Goal: Find specific page/section: Find specific page/section

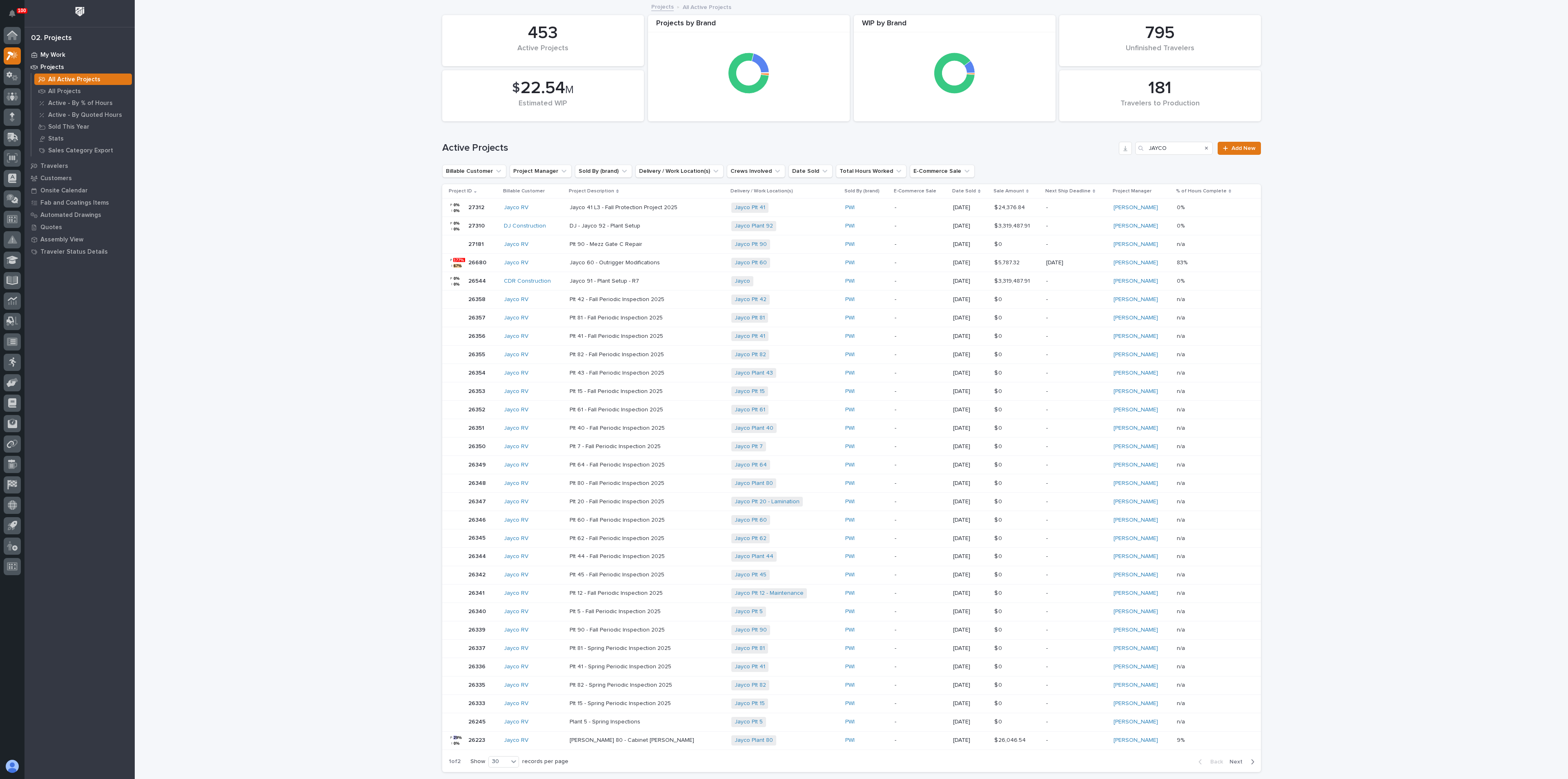
click at [47, 52] on p "My Work" at bounding box center [52, 55] width 25 height 7
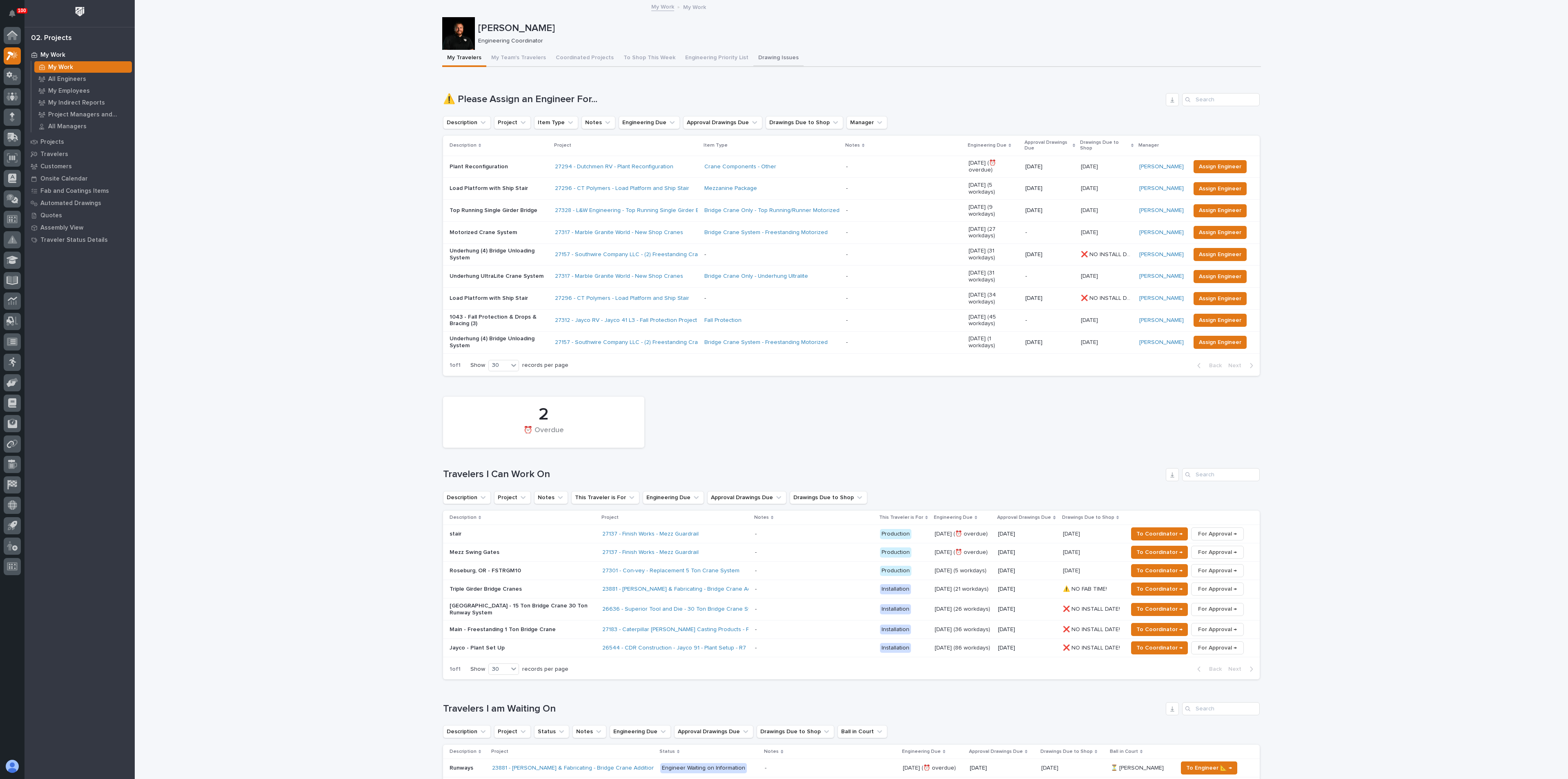
click at [756, 58] on button "Drawing Issues" at bounding box center [779, 58] width 51 height 17
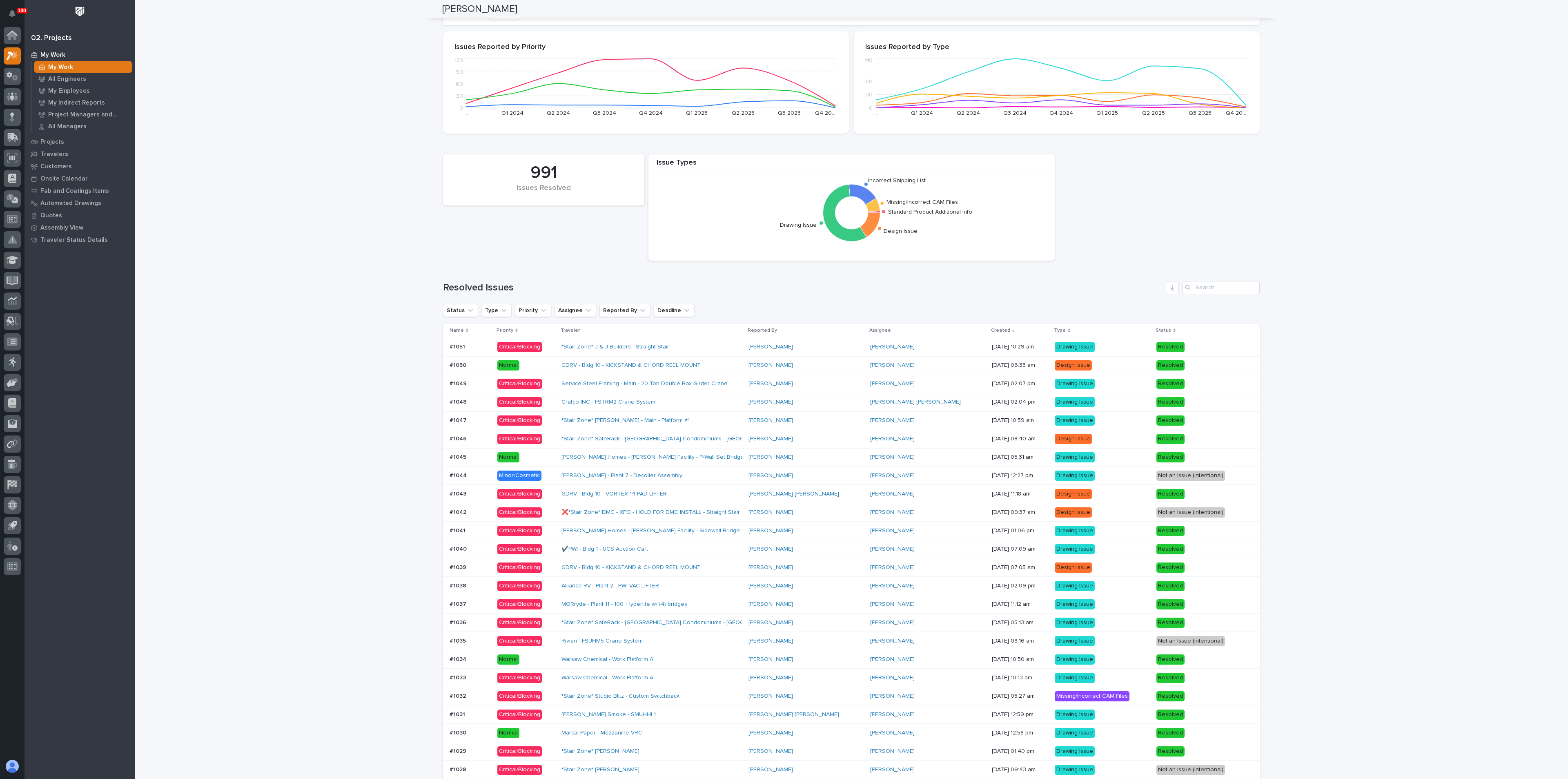
scroll to position [429, 0]
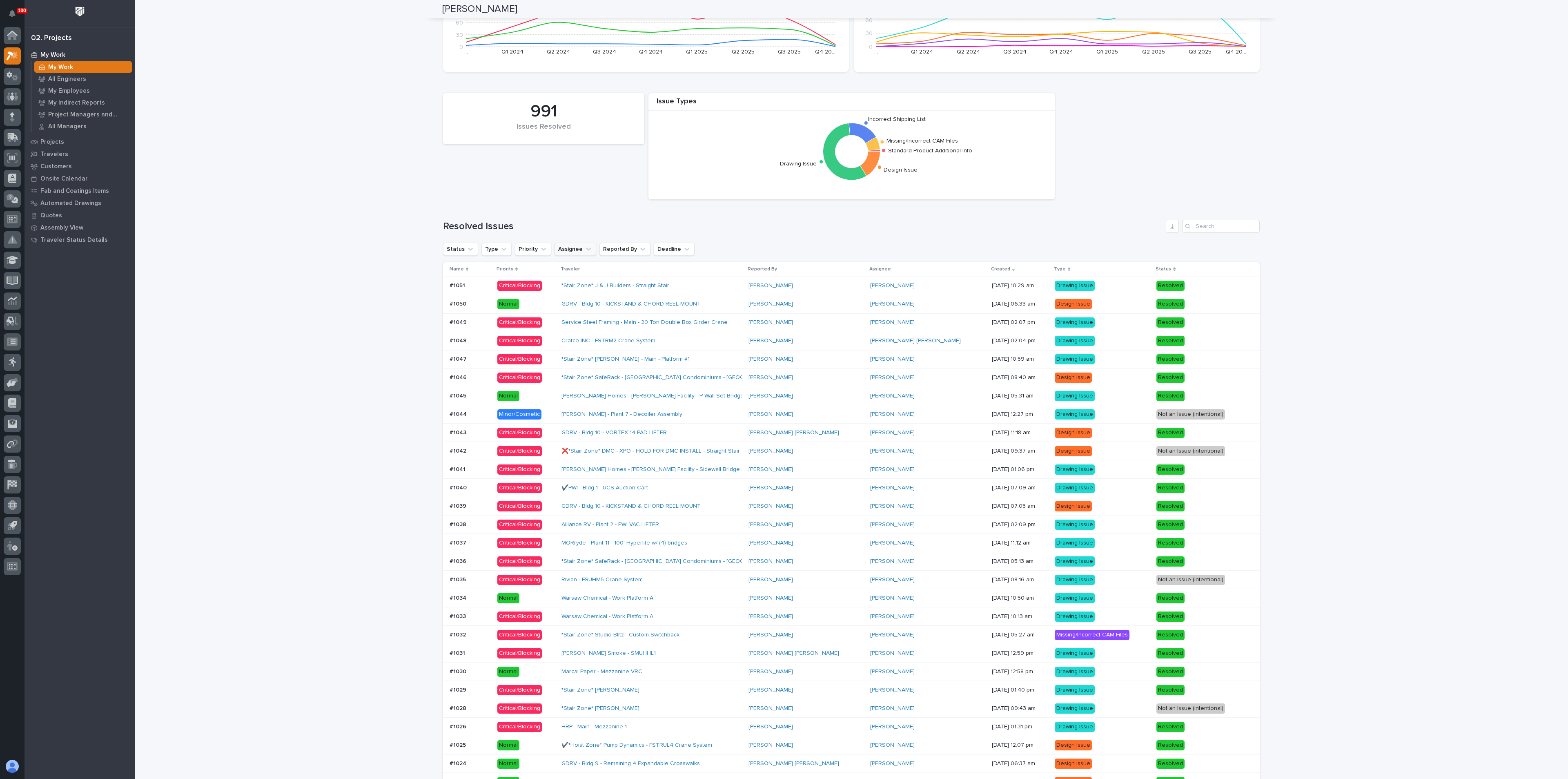
click at [584, 252] on icon "Assignee" at bounding box center [588, 249] width 8 height 8
type input "SPENSER"
drag, startPoint x: 590, startPoint y: 199, endPoint x: 593, endPoint y: 205, distance: 6.7
click at [590, 199] on div "Issue Types Standard Product Additional Info Missing/Incorrect CAM Files Incorr…" at bounding box center [851, 146] width 825 height 115
click at [606, 254] on button "Reported By" at bounding box center [625, 249] width 51 height 13
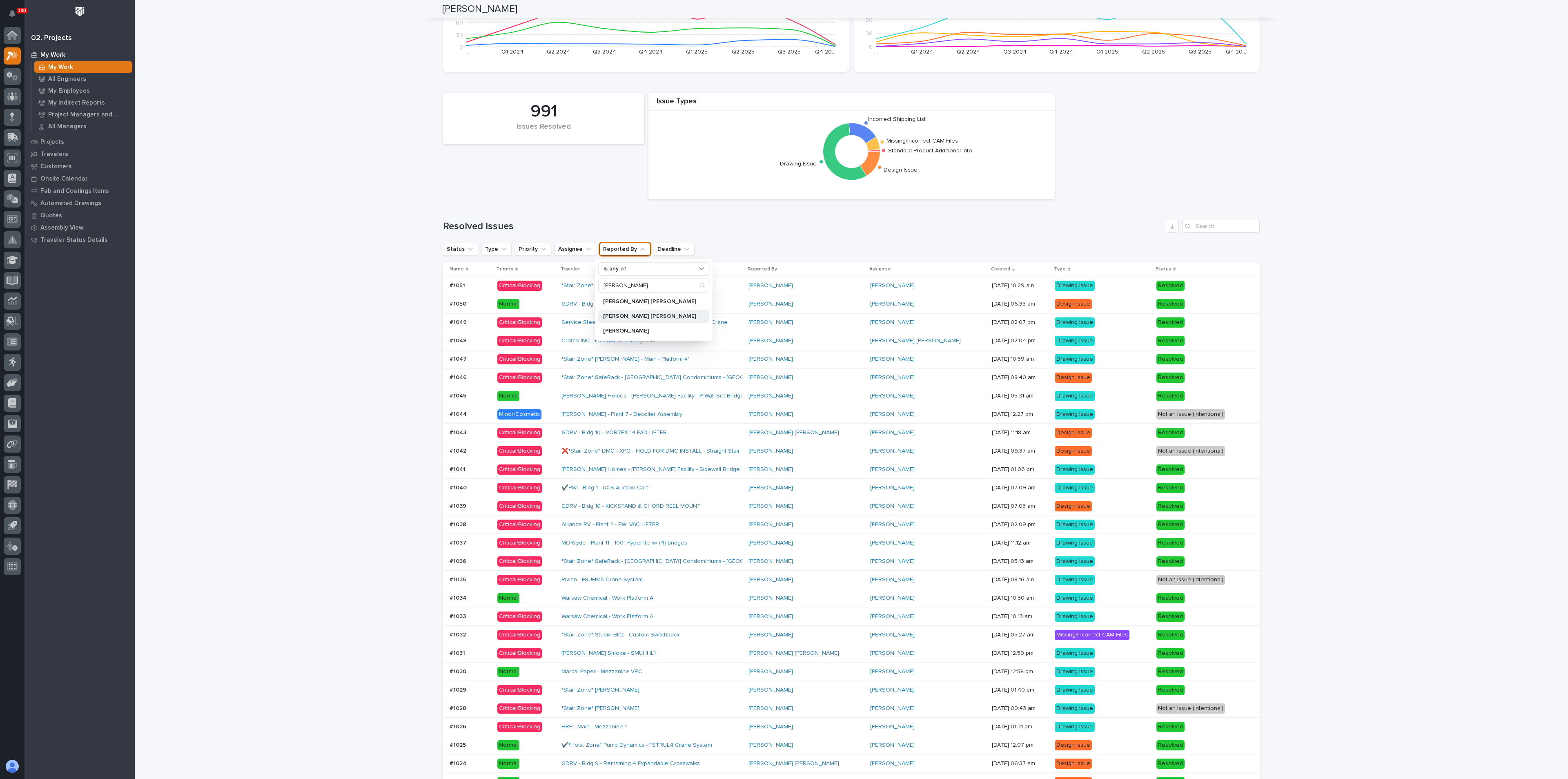
type input "KYLE"
click at [625, 312] on div "Kyle Dean Miller" at bounding box center [654, 315] width 111 height 13
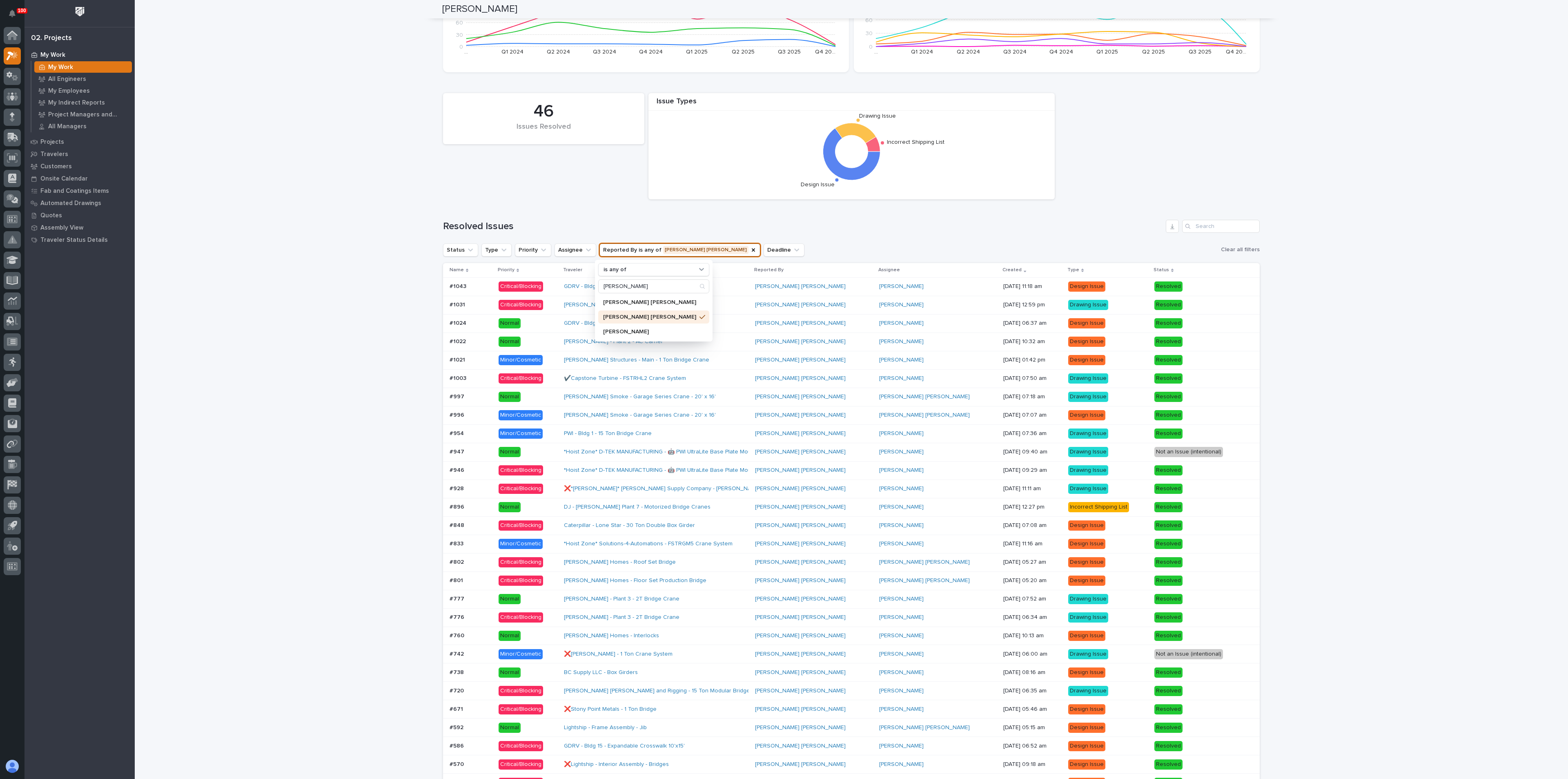
click at [1050, 239] on div "Issue Types Incorrect Shipping List Drawing Issue Design Issue 46 Issues Resolv…" at bounding box center [852, 470] width 817 height 762
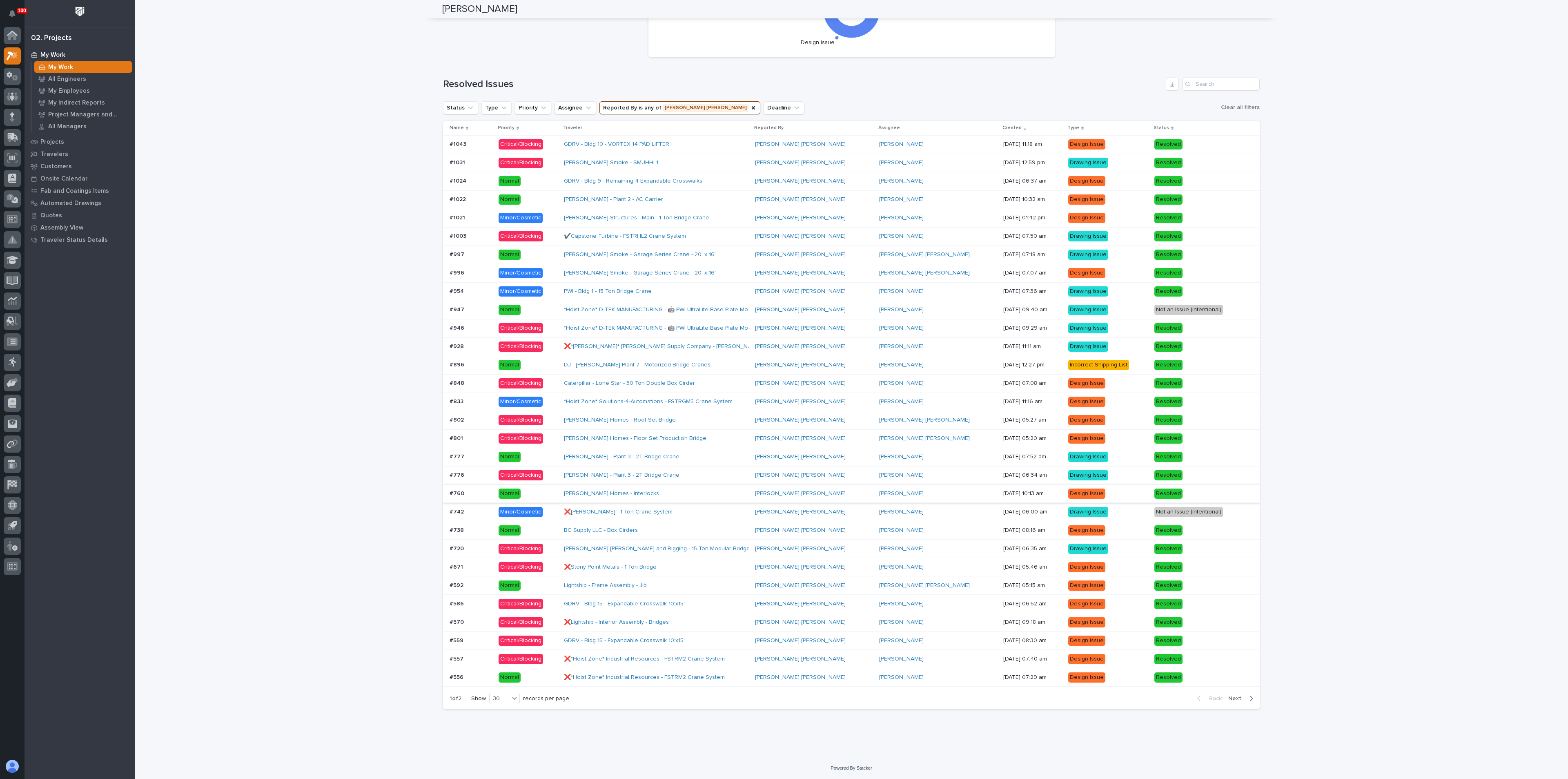
scroll to position [571, 0]
click at [750, 110] on icon "Reported By" at bounding box center [753, 107] width 7 height 7
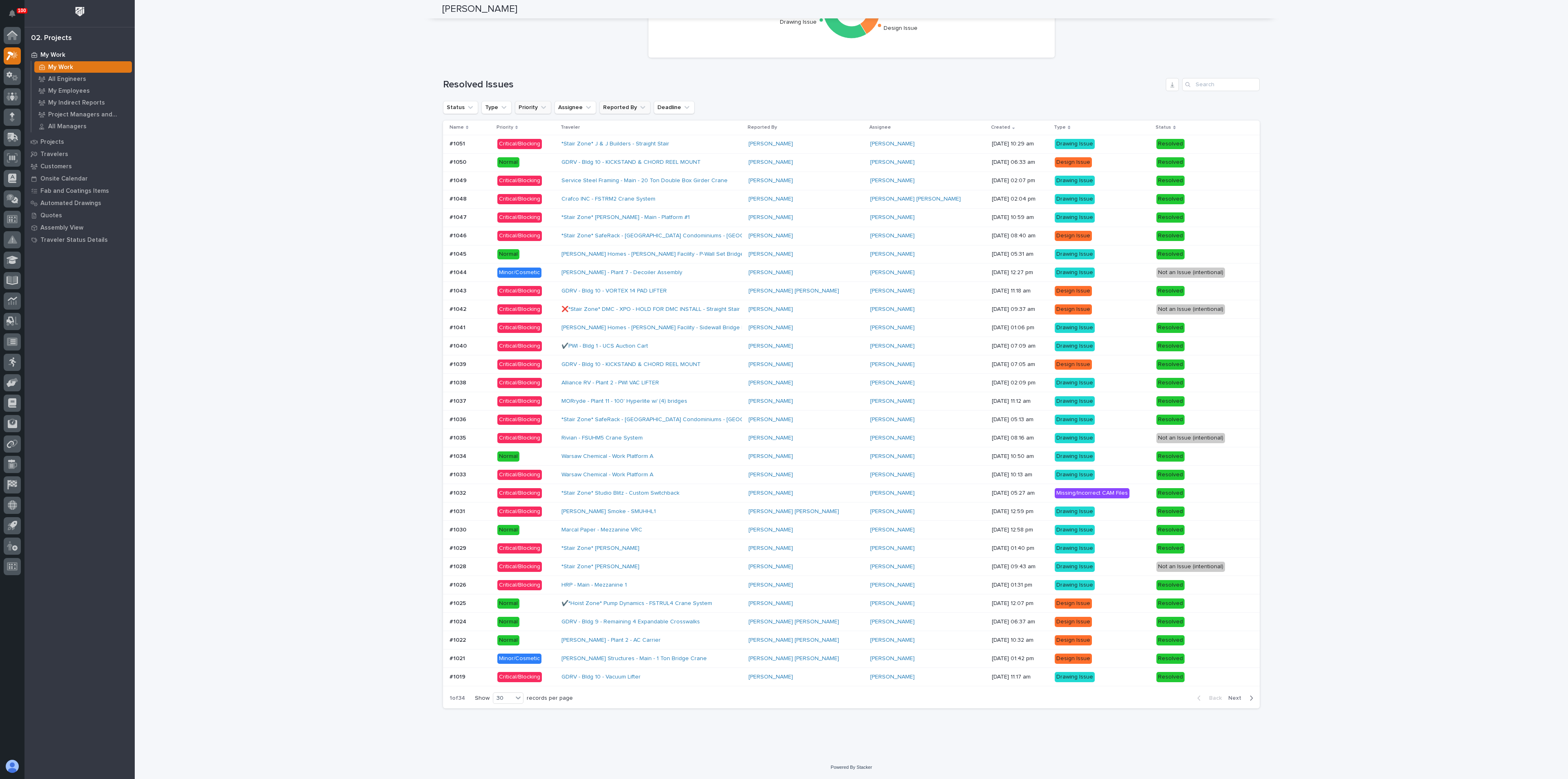
scroll to position [571, 0]
click at [500, 108] on icon "Type" at bounding box center [503, 107] width 8 height 8
click at [539, 108] on icon "Priority" at bounding box center [543, 107] width 8 height 8
click at [569, 108] on button "Assignee" at bounding box center [575, 107] width 41 height 13
type input "SPENSER"
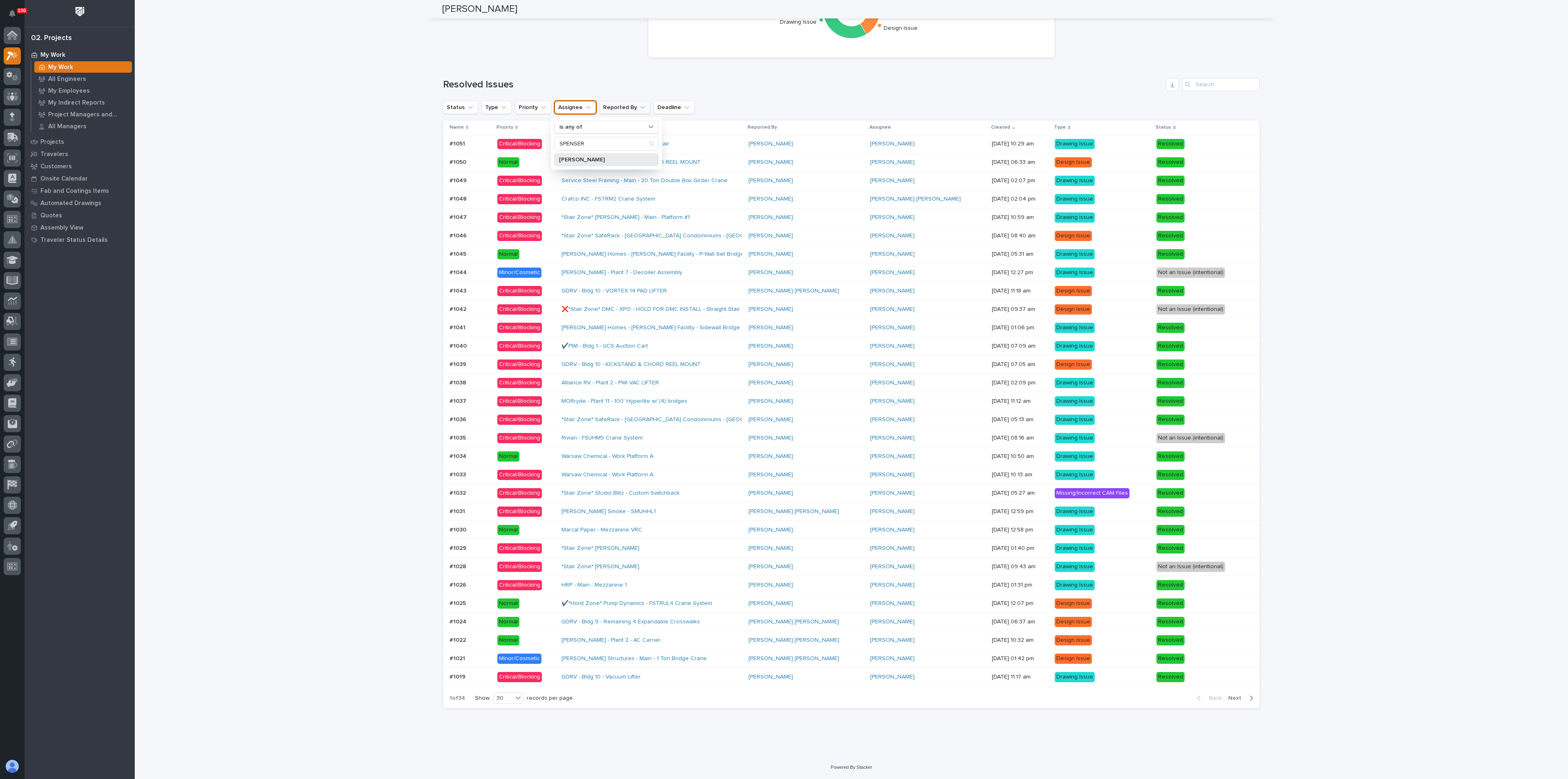
click at [564, 157] on p "[PERSON_NAME]" at bounding box center [602, 160] width 86 height 5
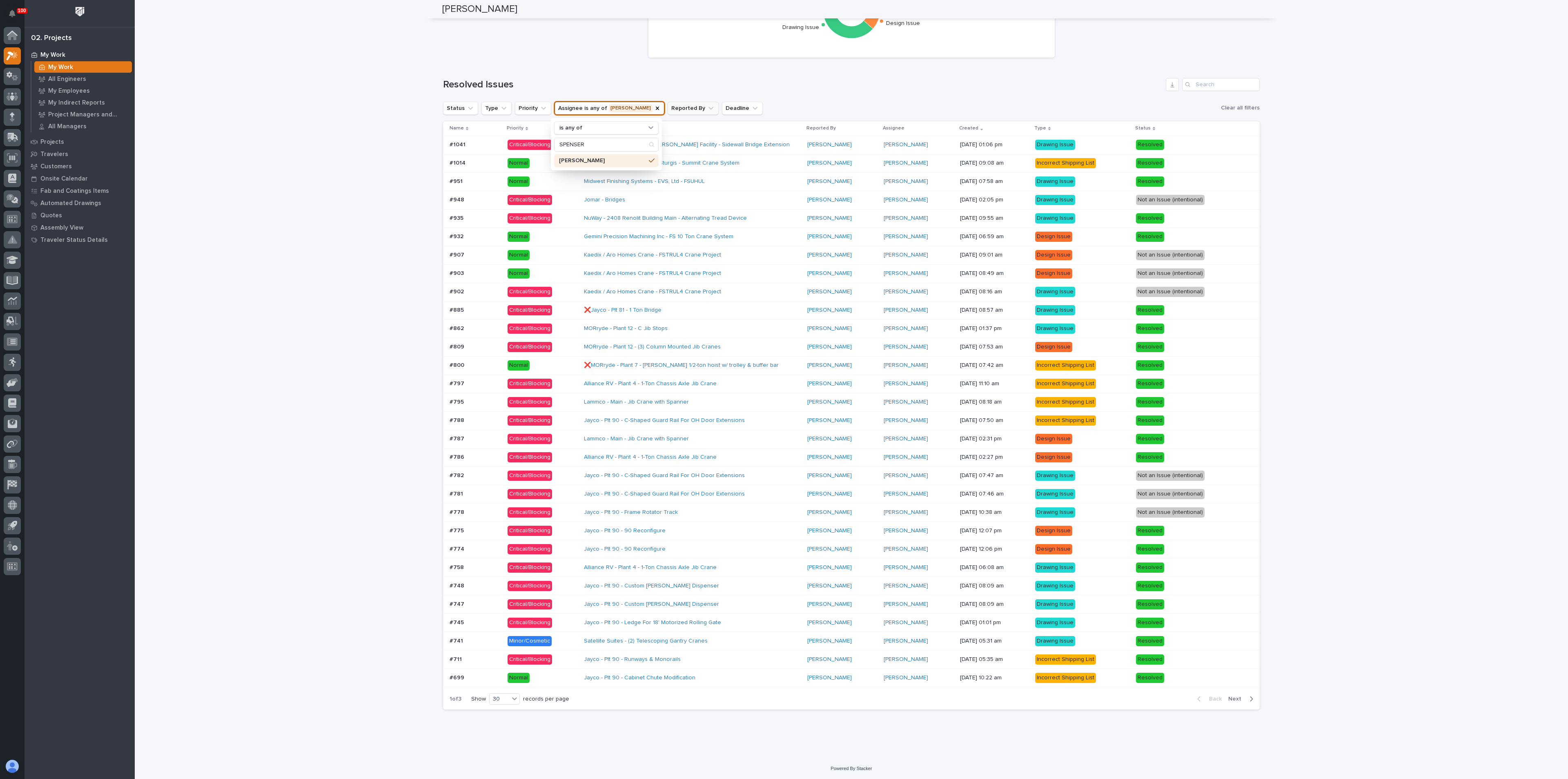
click at [798, 101] on div "Status Type Priority Assignee is any of Spenser Yoder is any of SPENSER Spenser…" at bounding box center [852, 108] width 817 height 14
click at [740, 237] on div "Gemini Precision Machining Inc - FS 10 Ton Crane System" at bounding box center [692, 237] width 217 height 13
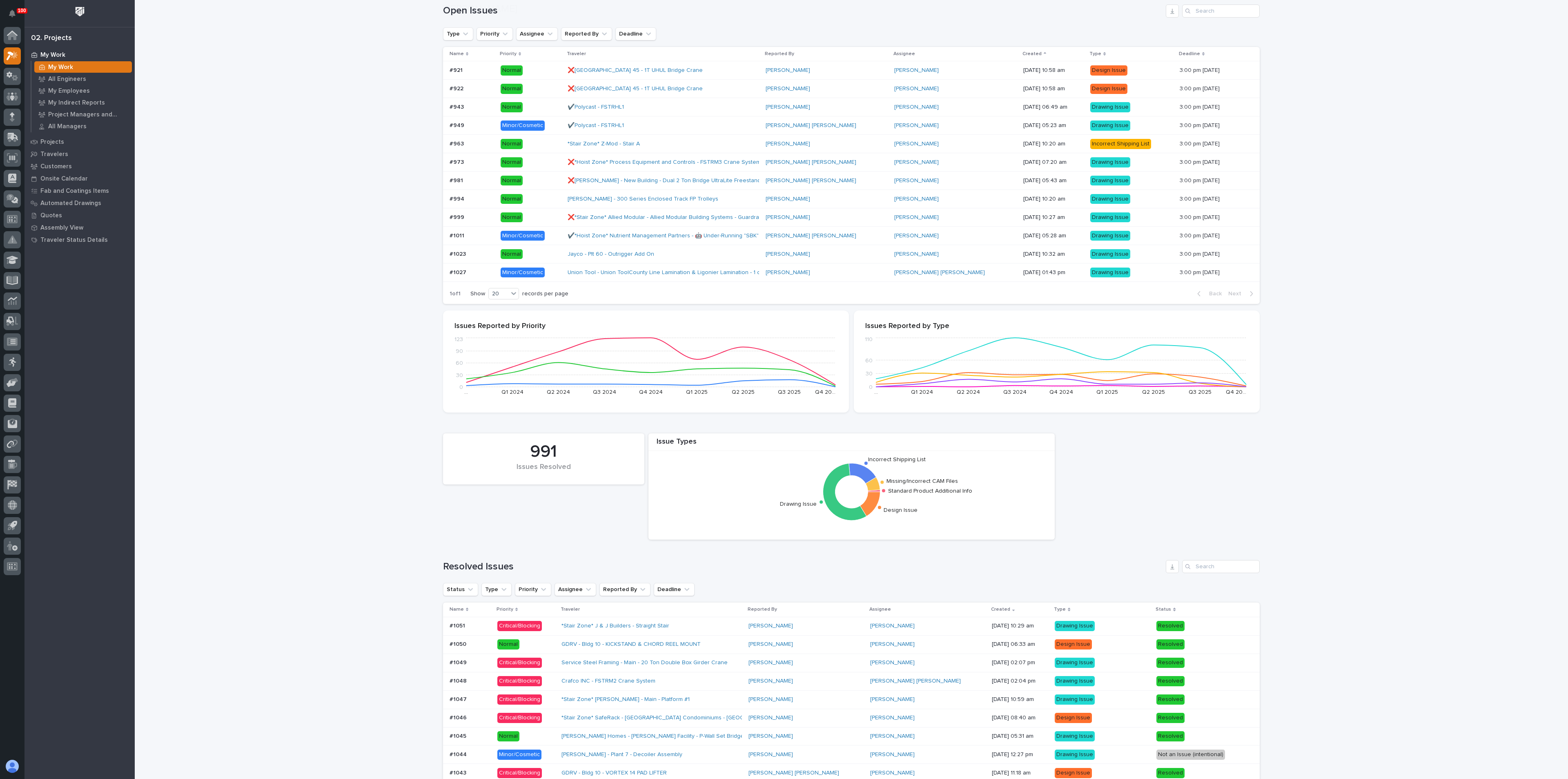
scroll to position [306, 0]
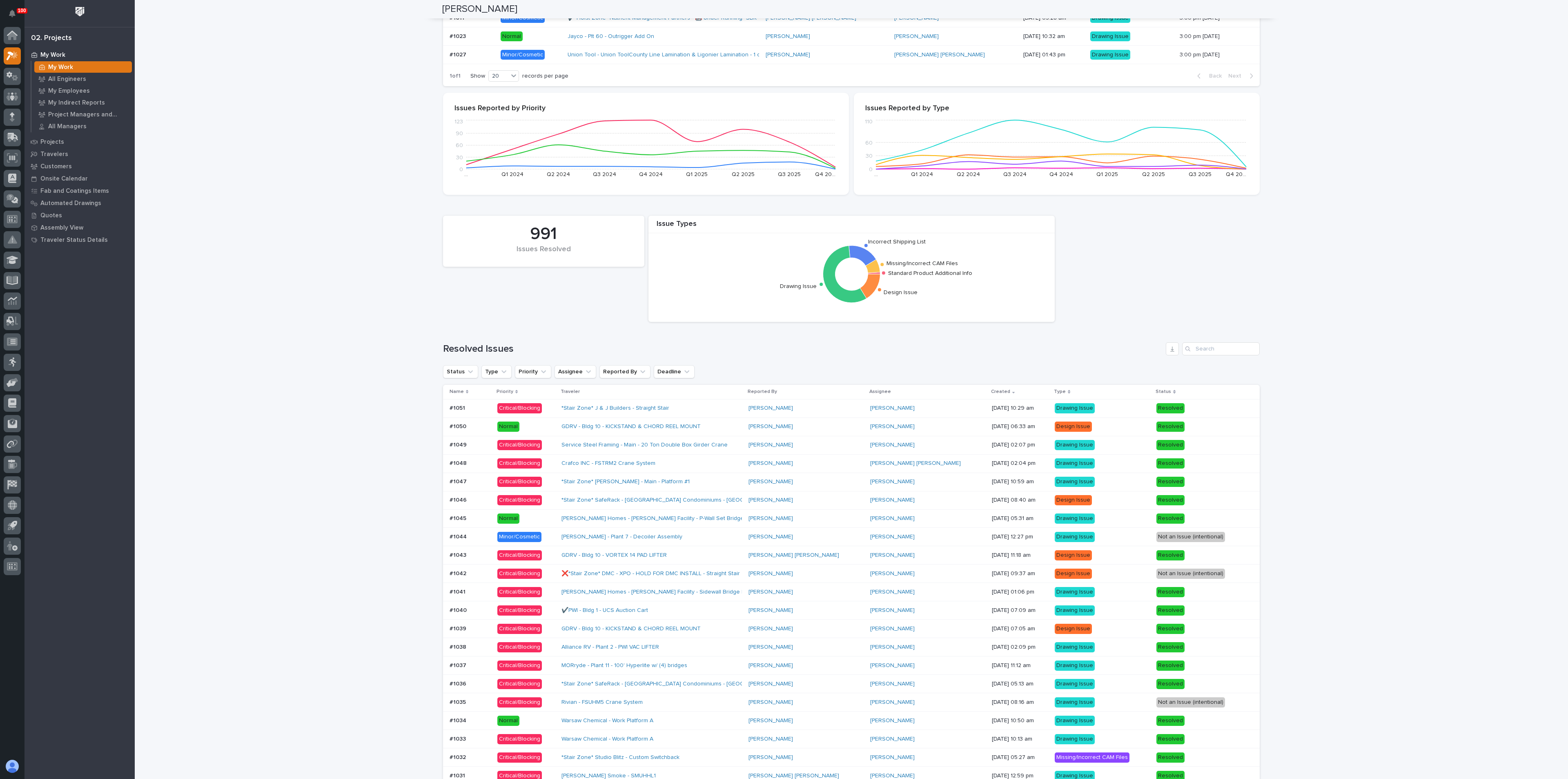
click at [364, 206] on div "Loading... Saving… Loading... Saving… Spenser Yoder Spenser Yoder Engineering C…" at bounding box center [851, 358] width 1433 height 1327
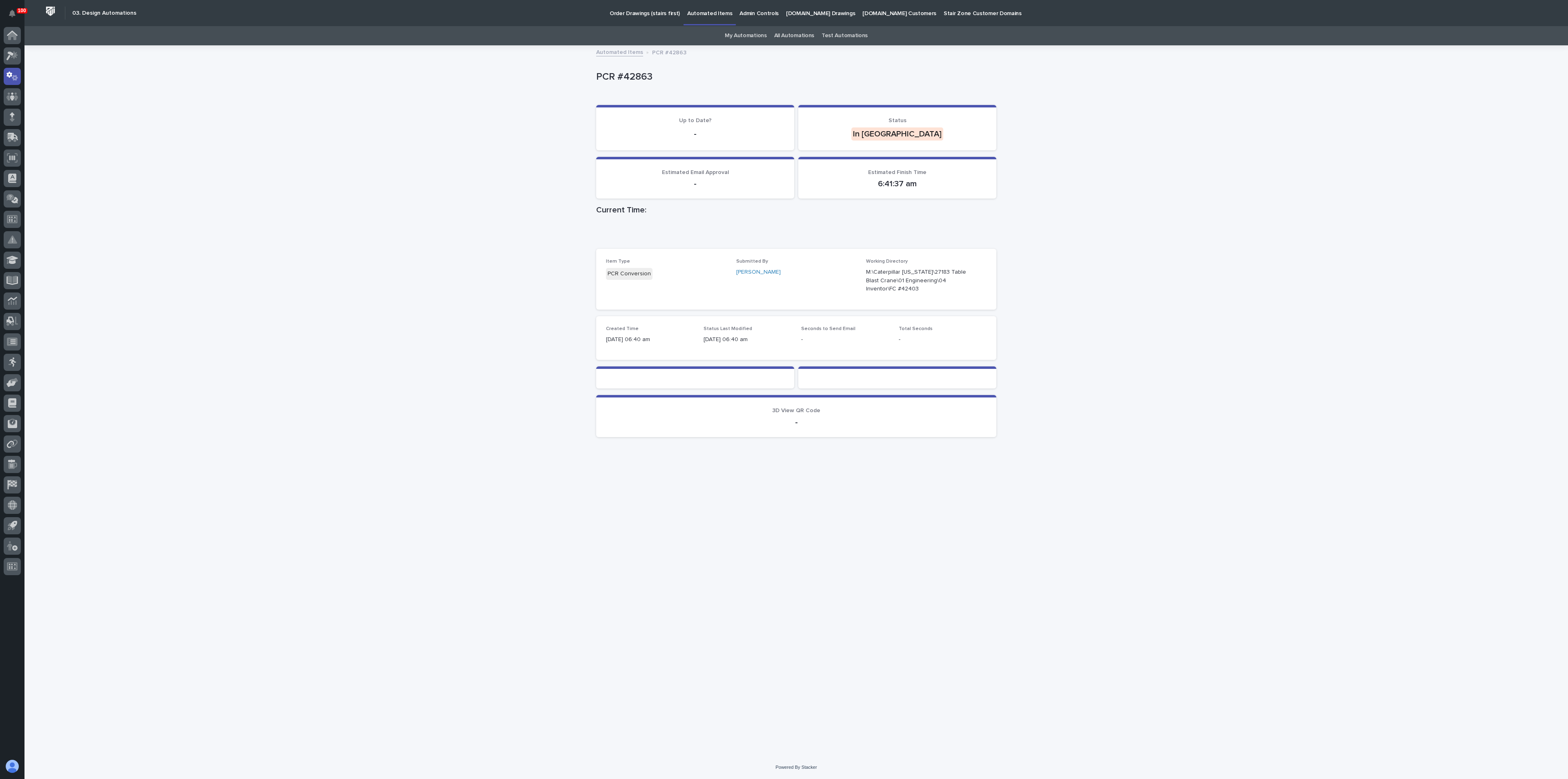
click at [207, 80] on div "Loading... Saving… Loading... Saving… PCR #42863 PCR #42863 Sorry, there was an…" at bounding box center [796, 401] width 1544 height 710
